Goal: Check status: Check status

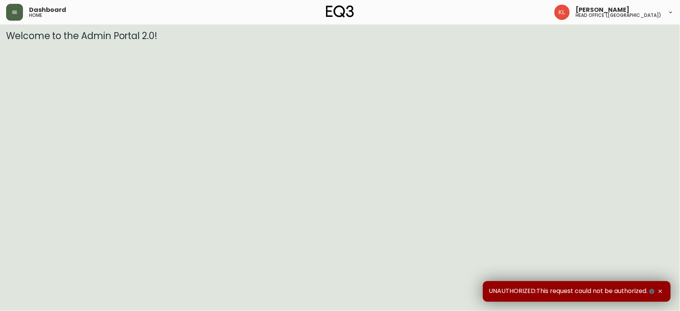
click at [18, 10] on button "button" at bounding box center [14, 12] width 17 height 17
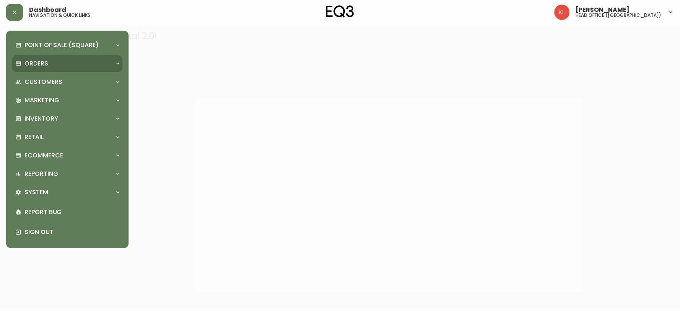
click at [47, 58] on div "Orders" at bounding box center [67, 63] width 110 height 17
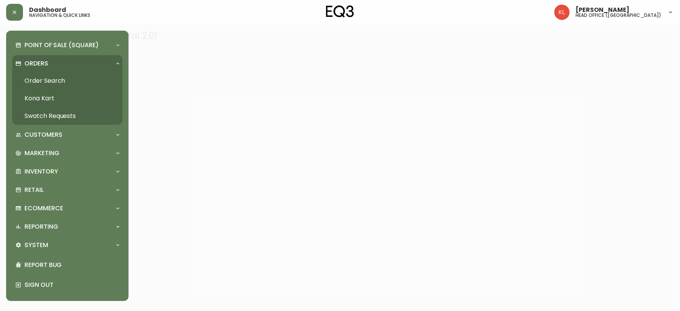
click at [65, 81] on link "Order Search" at bounding box center [67, 81] width 110 height 18
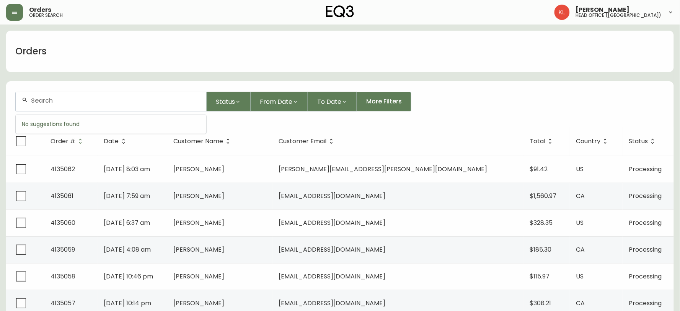
click at [83, 102] on input "text" at bounding box center [115, 100] width 169 height 7
paste input "4135009"
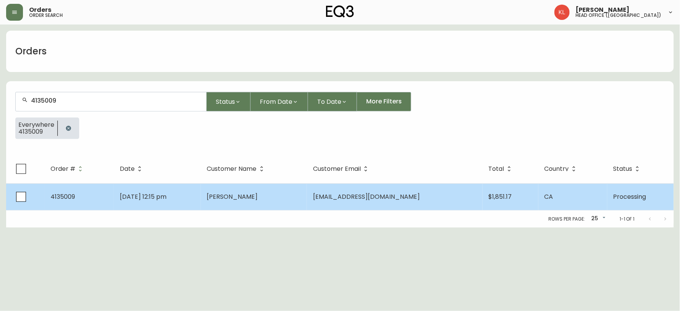
type input "4135009"
click at [200, 195] on td "[DATE] 12:15 pm" at bounding box center [157, 196] width 87 height 27
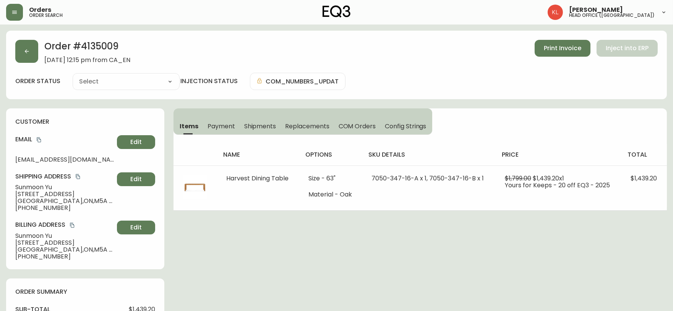
type input "Processing"
select select "PROCESSING"
click at [29, 60] on button "button" at bounding box center [26, 51] width 23 height 23
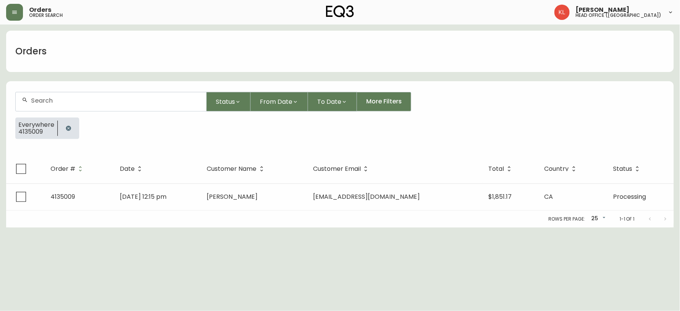
click at [67, 129] on icon "button" at bounding box center [68, 127] width 5 height 5
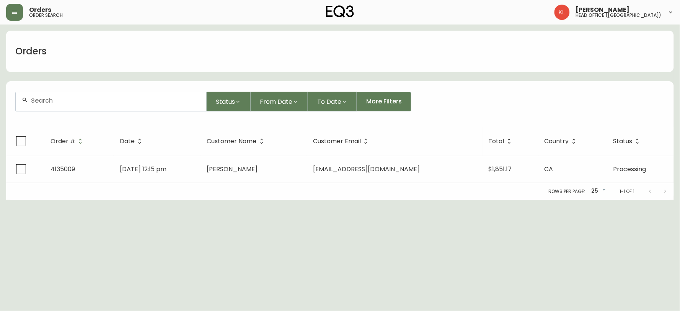
drag, startPoint x: 96, startPoint y: 85, endPoint x: 86, endPoint y: 102, distance: 19.5
click at [96, 85] on form "Status From Date To Date More Filters" at bounding box center [339, 105] width 667 height 44
click at [85, 106] on div at bounding box center [111, 101] width 190 height 19
paste input "4130046"
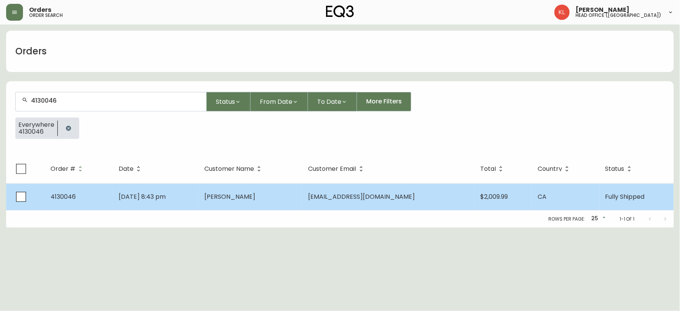
type input "4130046"
click at [193, 195] on td "[DATE] 8:43 pm" at bounding box center [155, 196] width 86 height 27
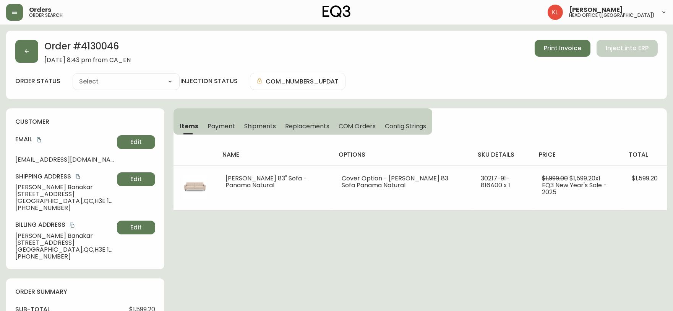
type input "Fully Shipped"
select select "FULLY_SHIPPED"
click at [13, 52] on div "Order # 4130046 [DATE] 8:43 pm from CA_EN Print Invoice Inject into ERP order s…" at bounding box center [336, 65] width 661 height 68
click at [24, 54] on icon "button" at bounding box center [27, 51] width 6 height 6
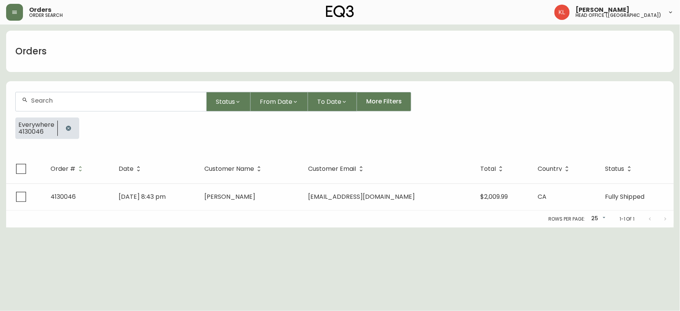
drag, startPoint x: 67, startPoint y: 128, endPoint x: 72, endPoint y: 110, distance: 18.9
click at [67, 128] on icon "button" at bounding box center [68, 127] width 5 height 5
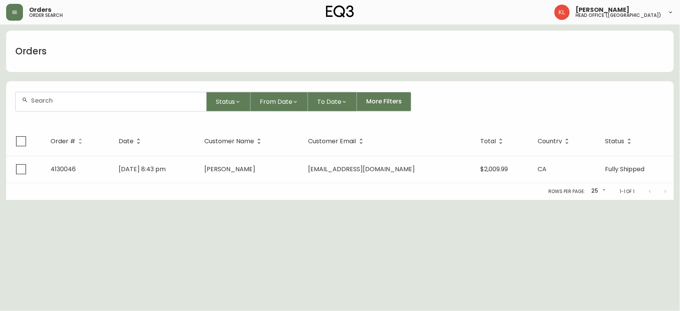
click at [82, 94] on div at bounding box center [111, 101] width 190 height 19
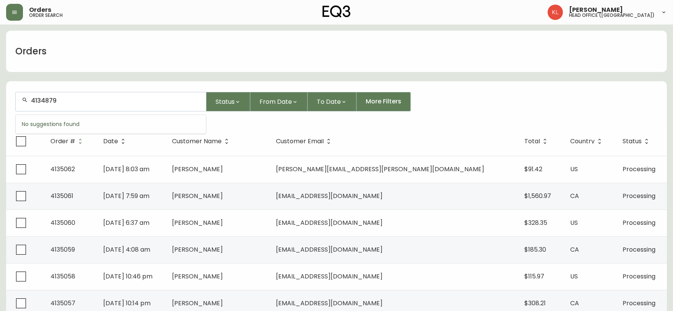
type input "4134879"
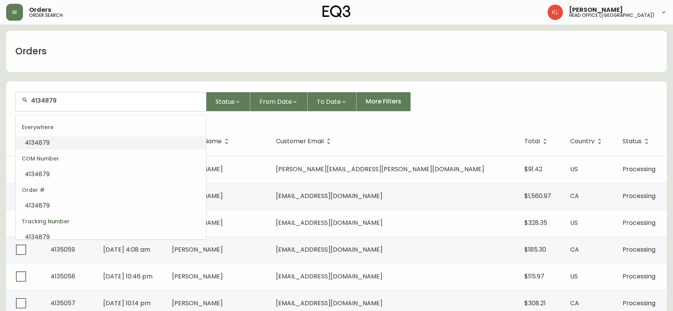
click at [65, 143] on li "4134879" at bounding box center [111, 142] width 190 height 13
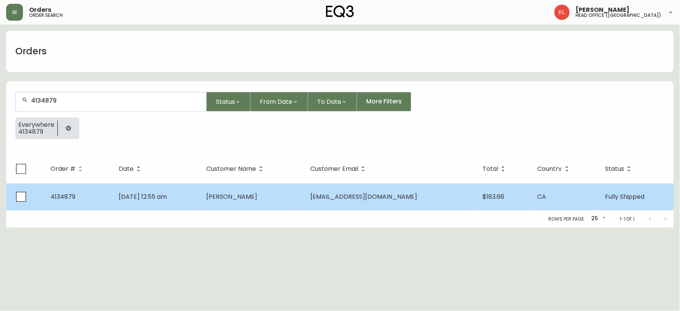
click at [258, 189] on td "[PERSON_NAME]" at bounding box center [252, 196] width 104 height 27
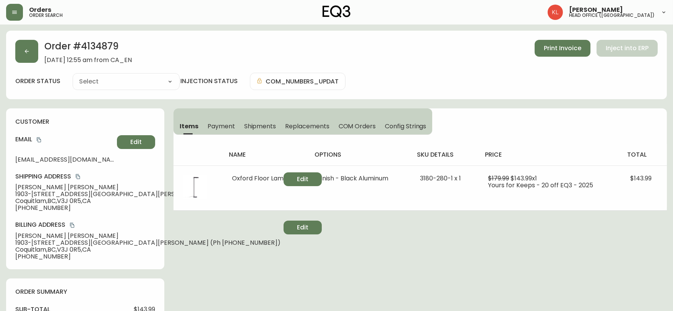
type input "Fully Shipped"
select select "FULLY_SHIPPED"
